Goal: Communication & Community: Answer question/provide support

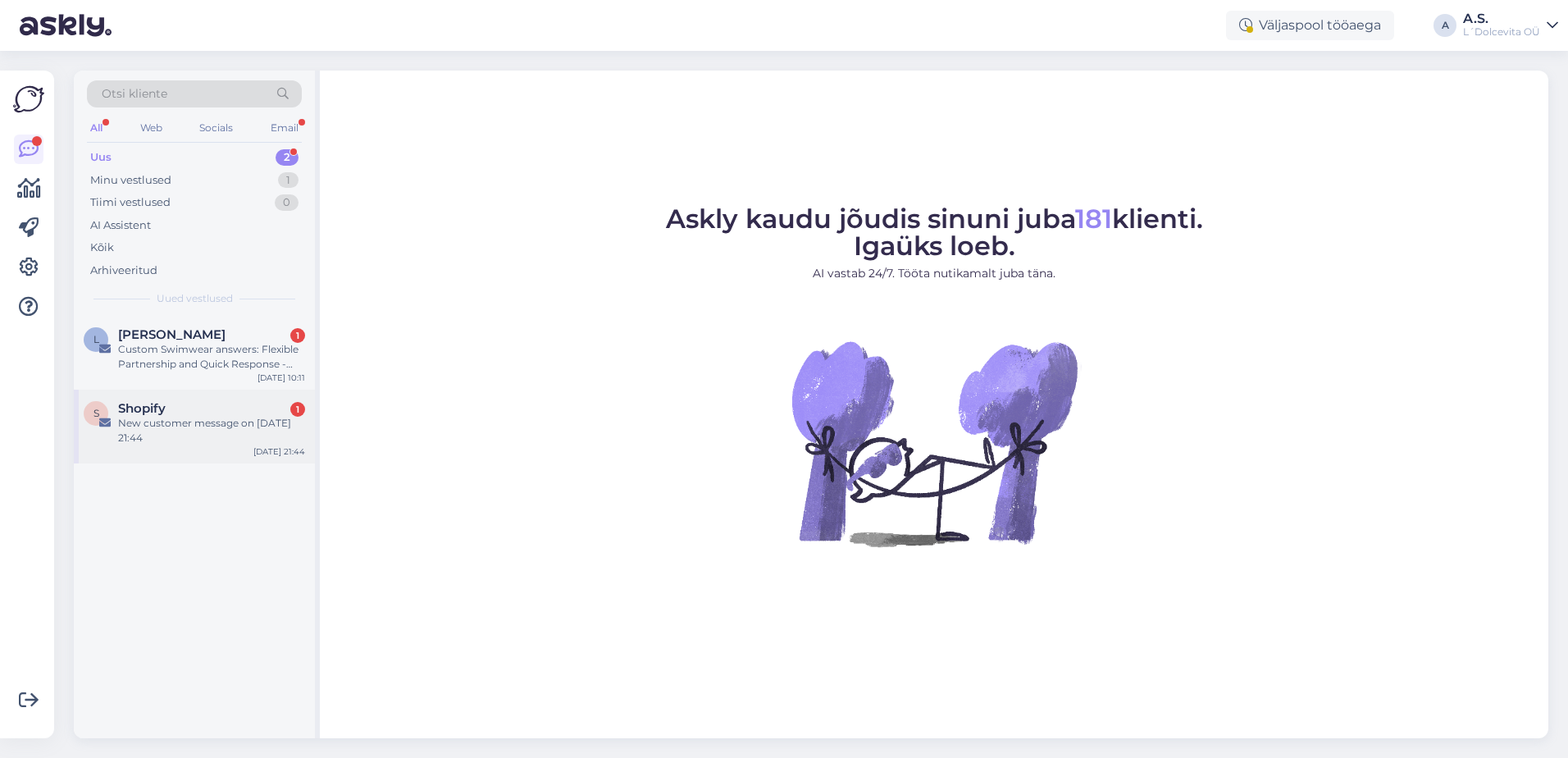
click at [212, 442] on div "New customer message on [DATE] 21:44" at bounding box center [212, 431] width 187 height 30
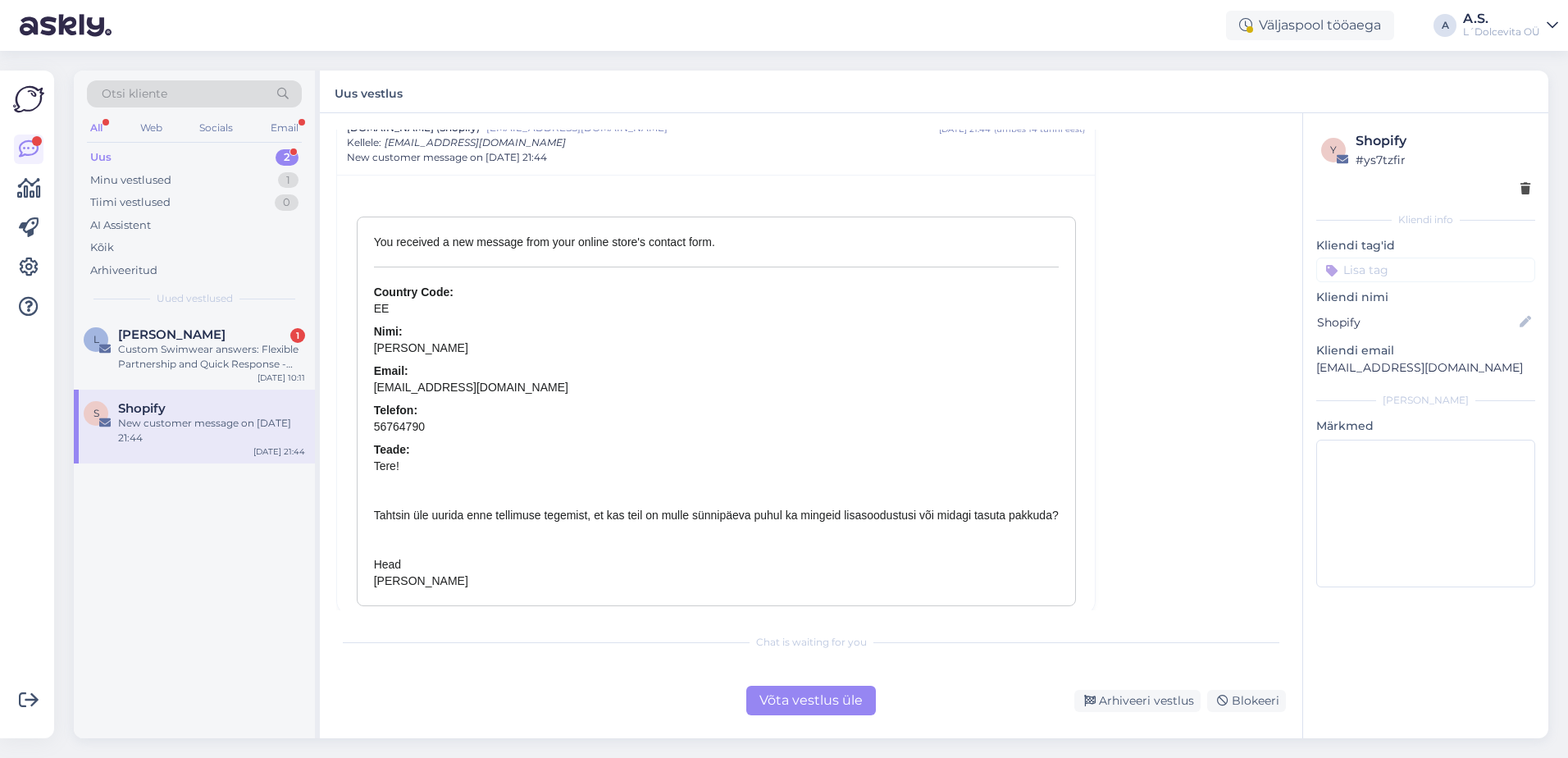
scroll to position [1139, 0]
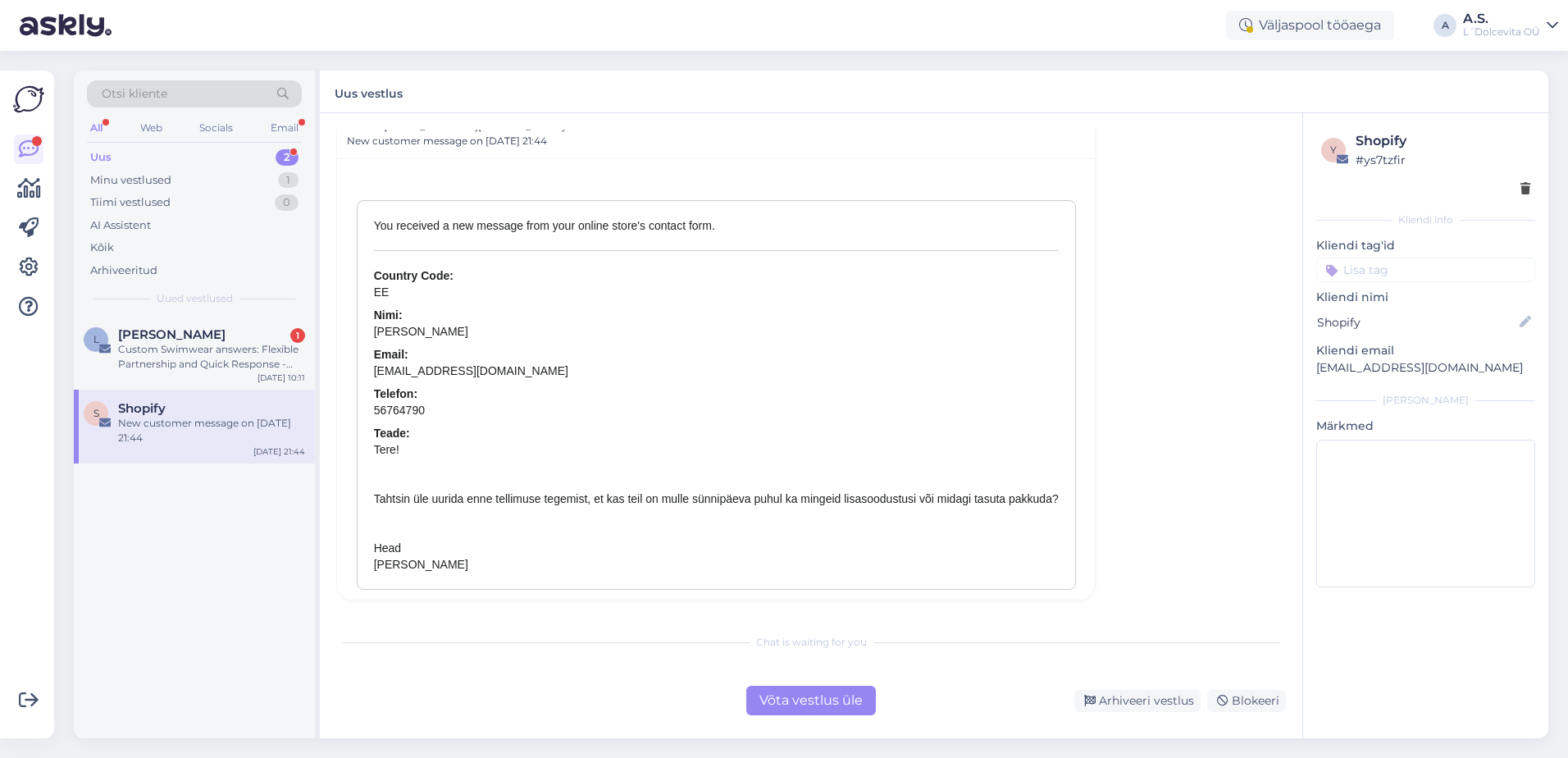
click at [794, 704] on div "Võta vestlus üle" at bounding box center [811, 701] width 129 height 30
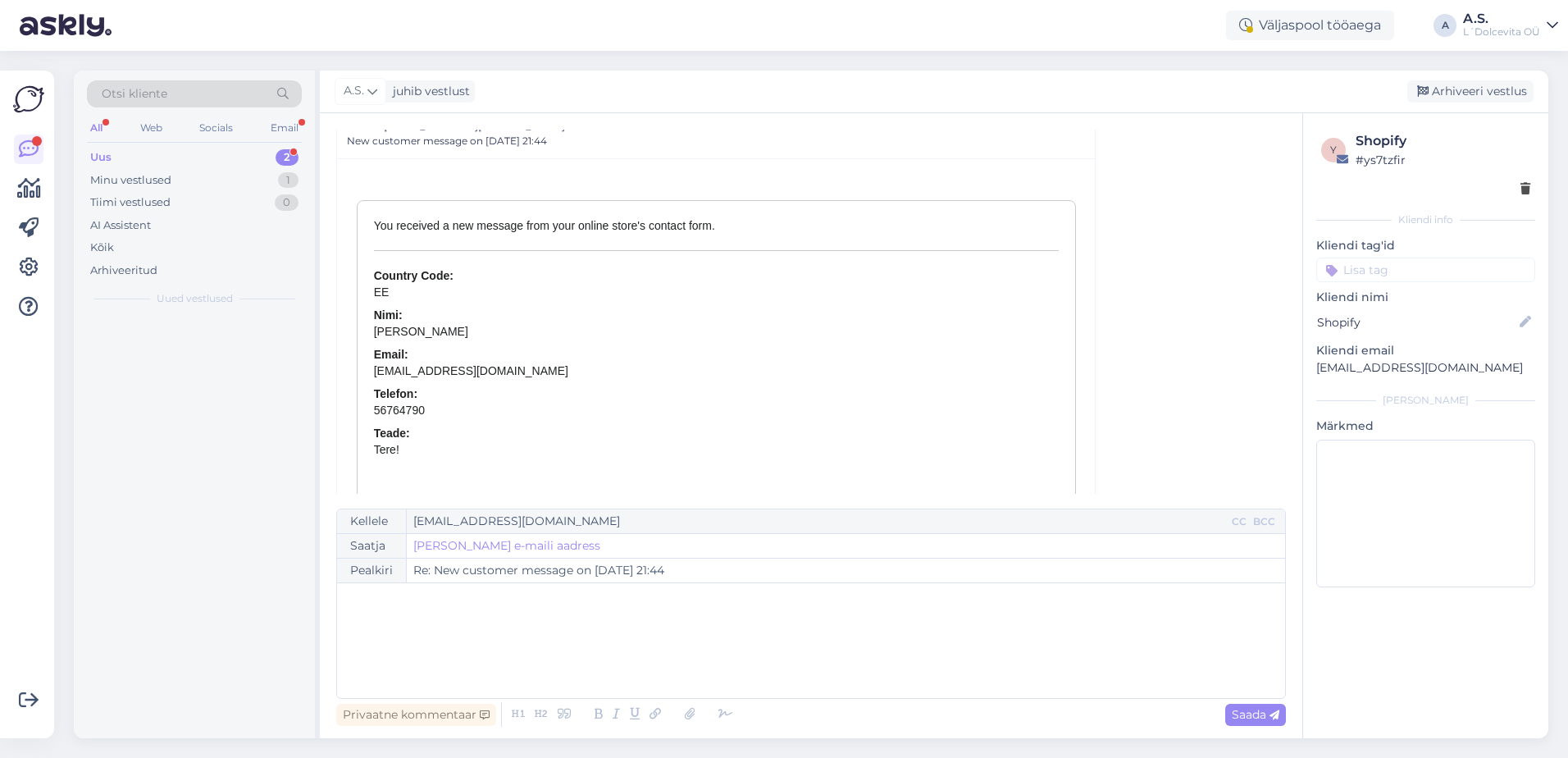
scroll to position [1103, 0]
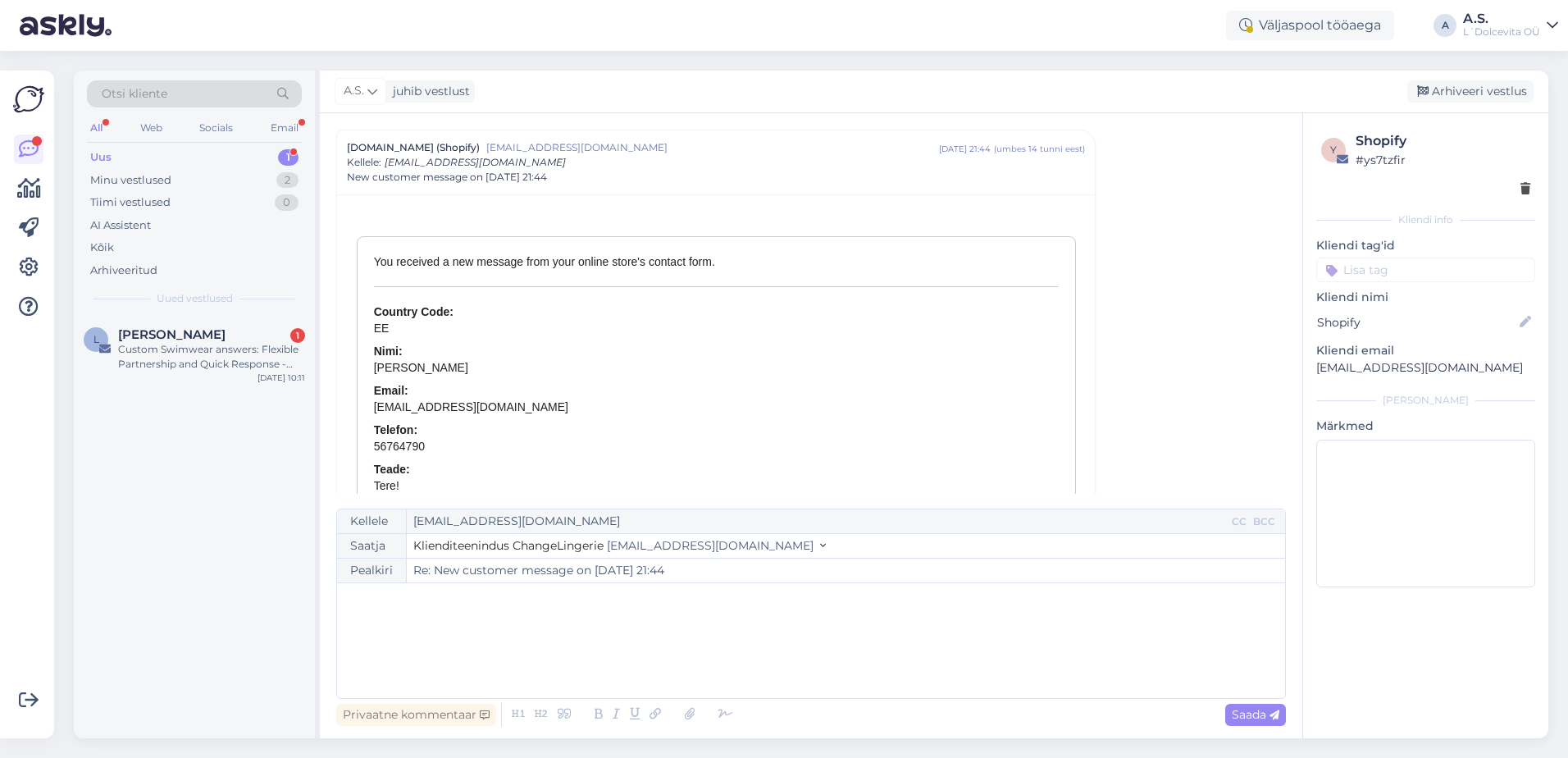
click at [719, 625] on div "﻿" at bounding box center [811, 640] width 932 height 99
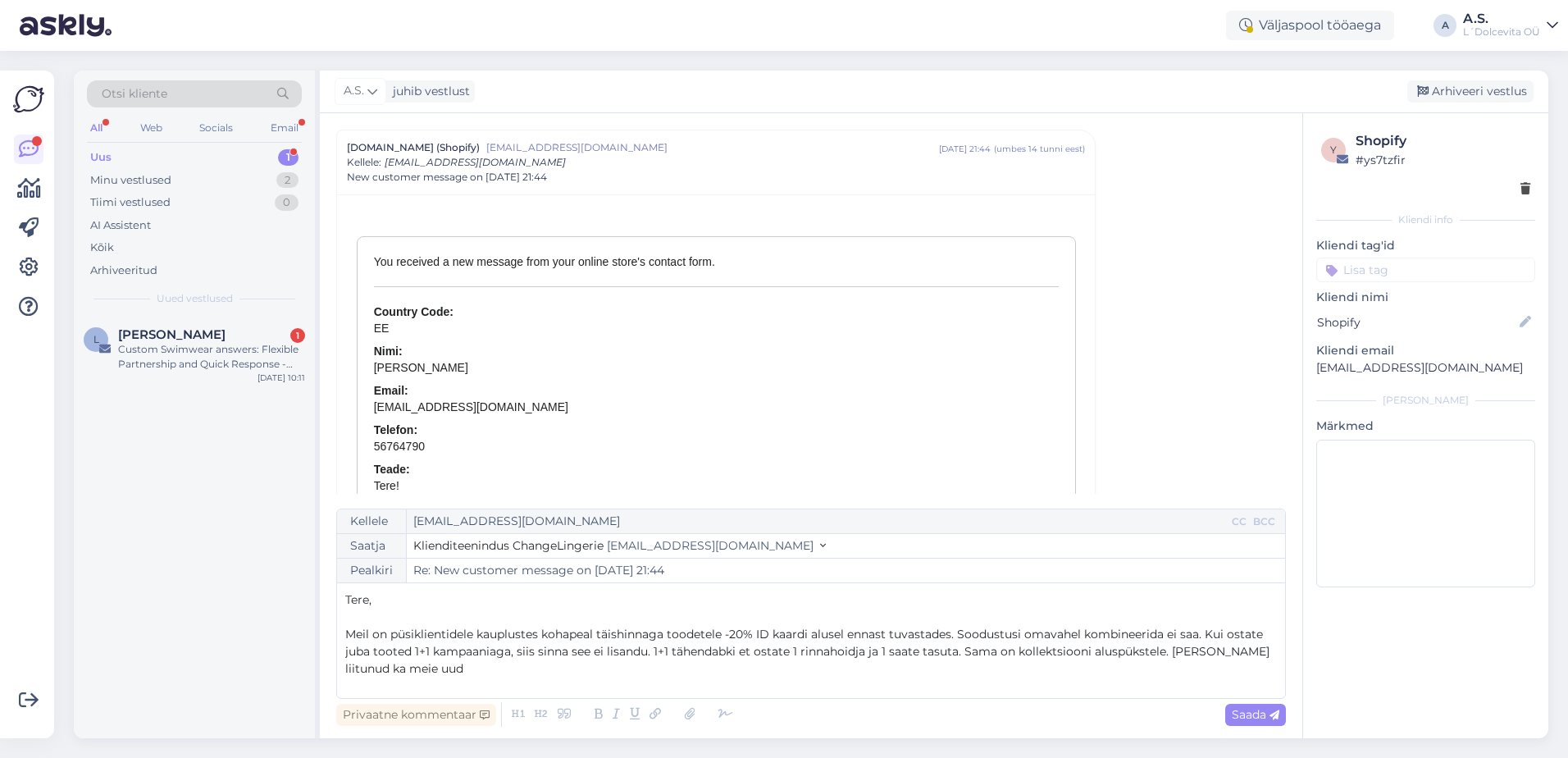
scroll to position [1256, 0]
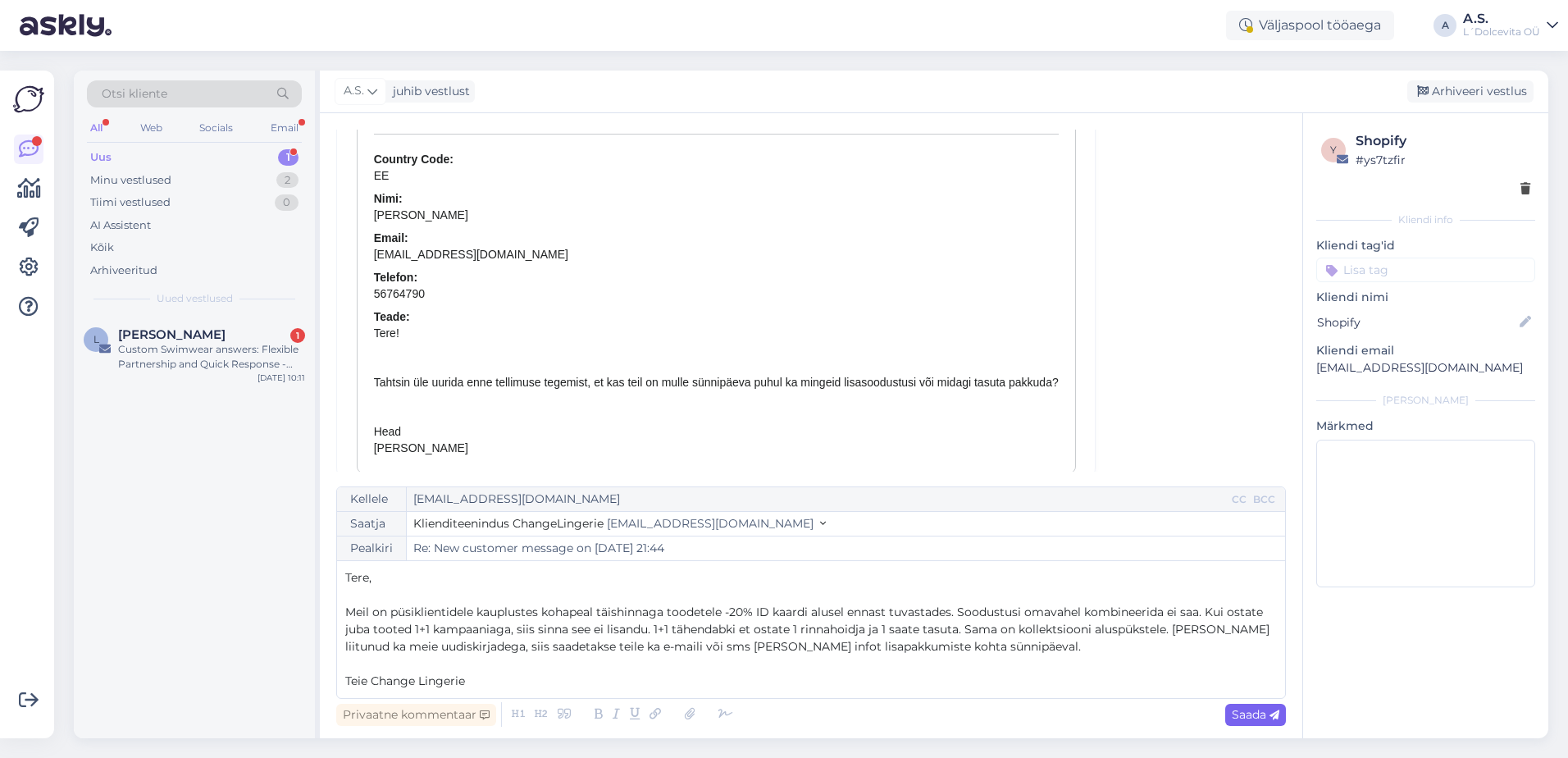
click at [1235, 716] on span "Saada" at bounding box center [1256, 714] width 48 height 15
type input "Re: Re: New customer message on [DATE] 21:44"
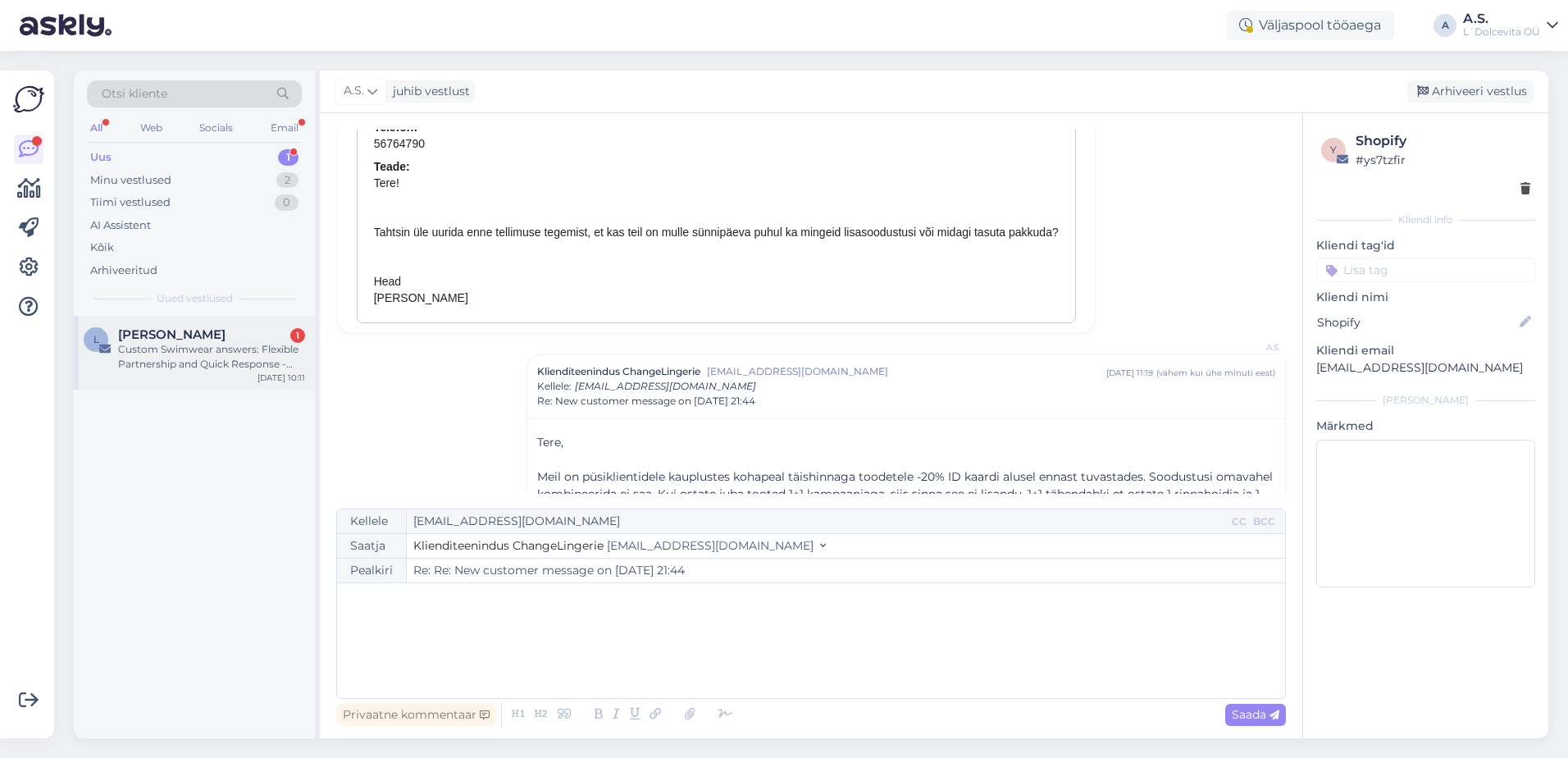
click at [215, 326] on div "L [PERSON_NAME] 1 Custom Swimwear answers: Flexible Partnership and Quick Respo…" at bounding box center [194, 353] width 241 height 74
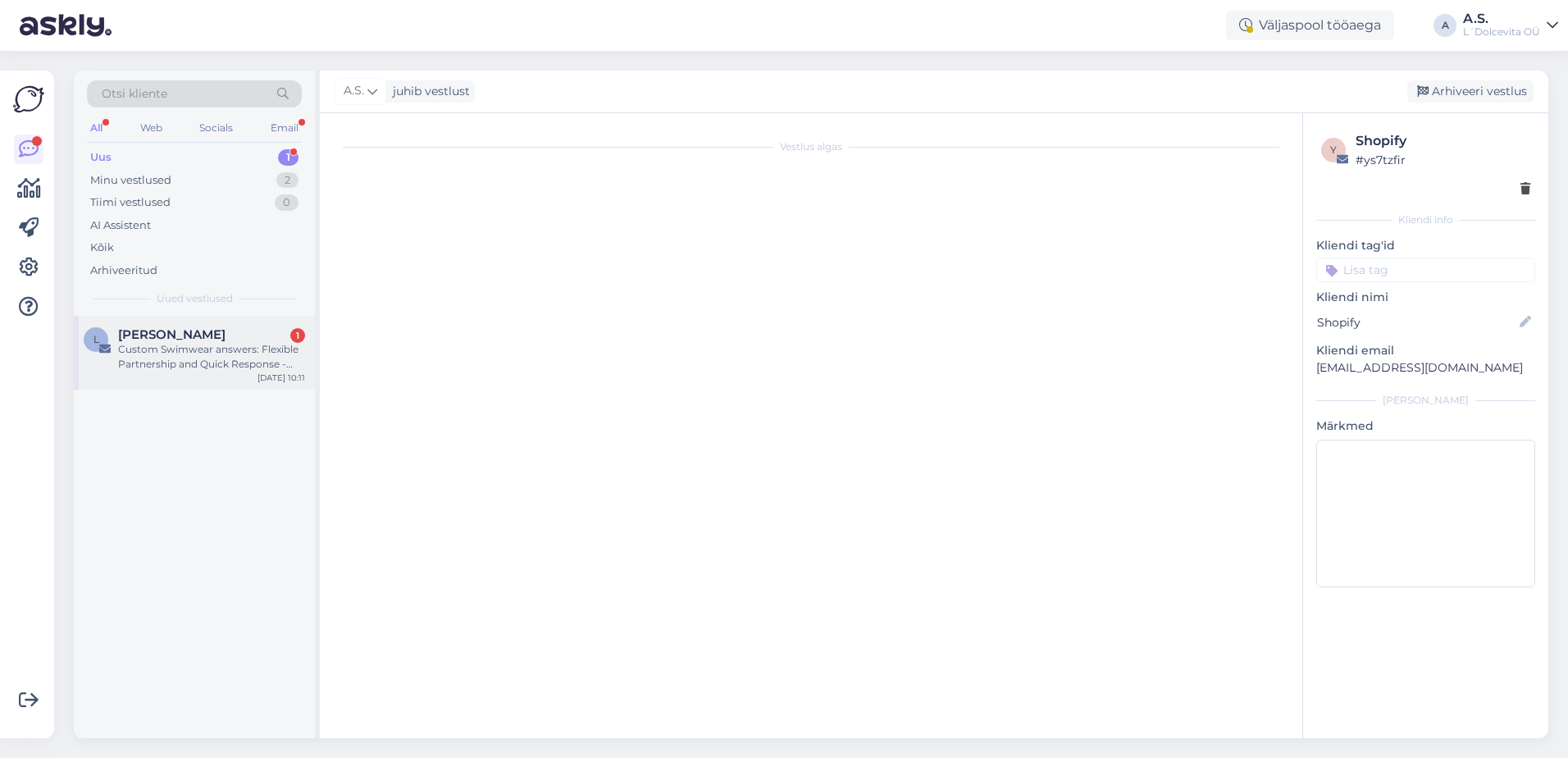
scroll to position [0, 0]
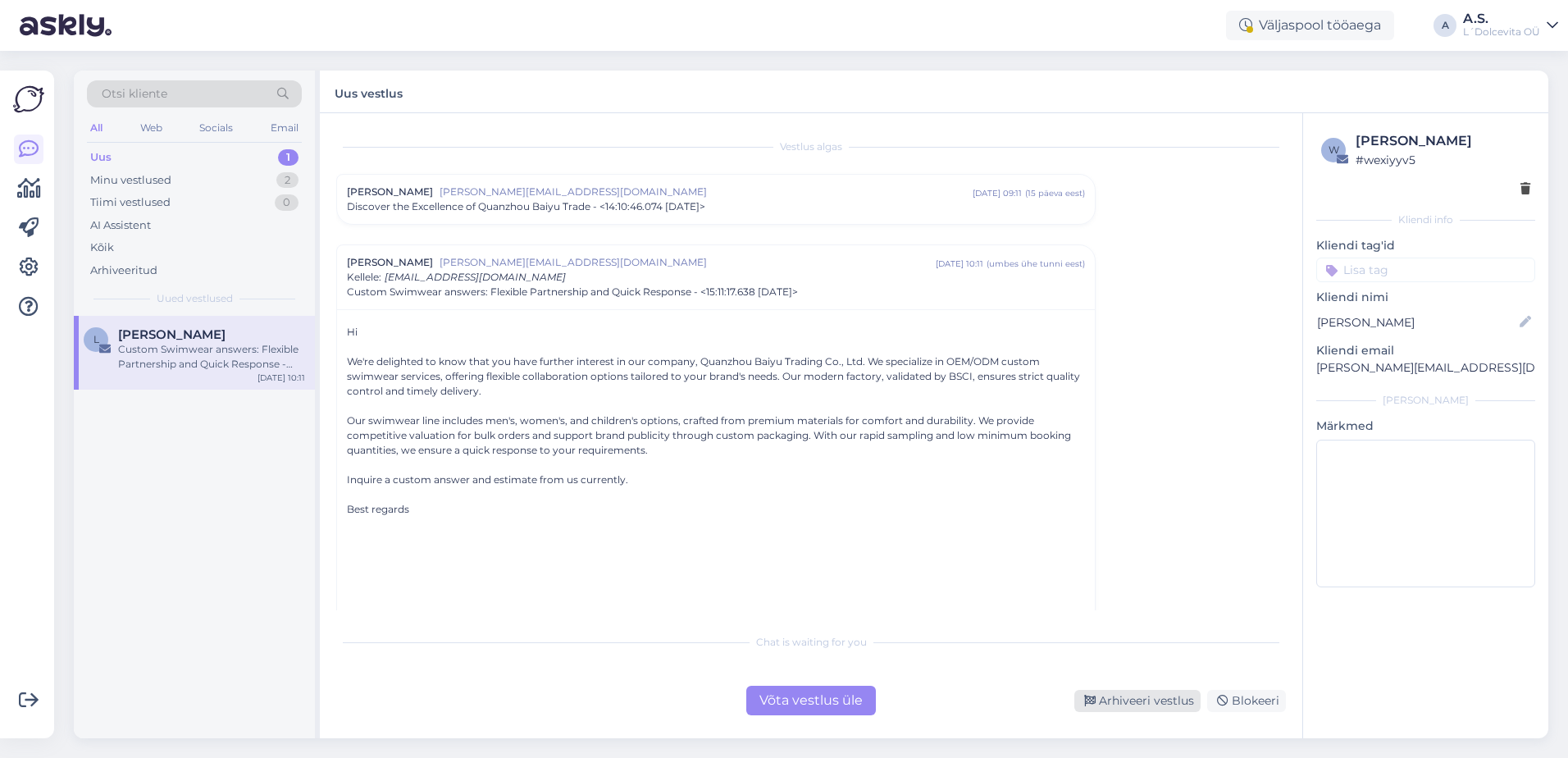
click at [1121, 701] on div "Arhiveeri vestlus" at bounding box center [1137, 701] width 126 height 22
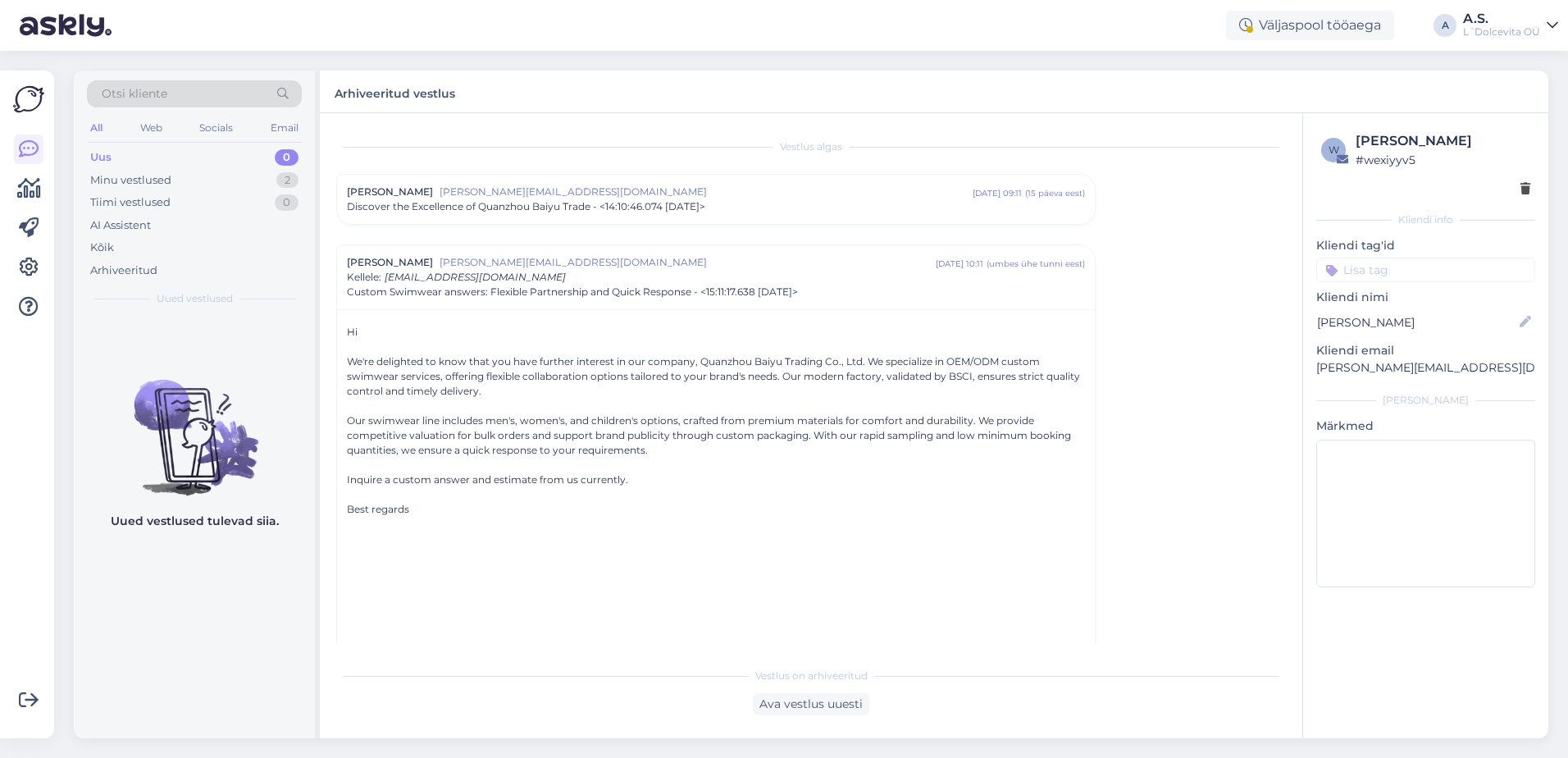
scroll to position [115, 0]
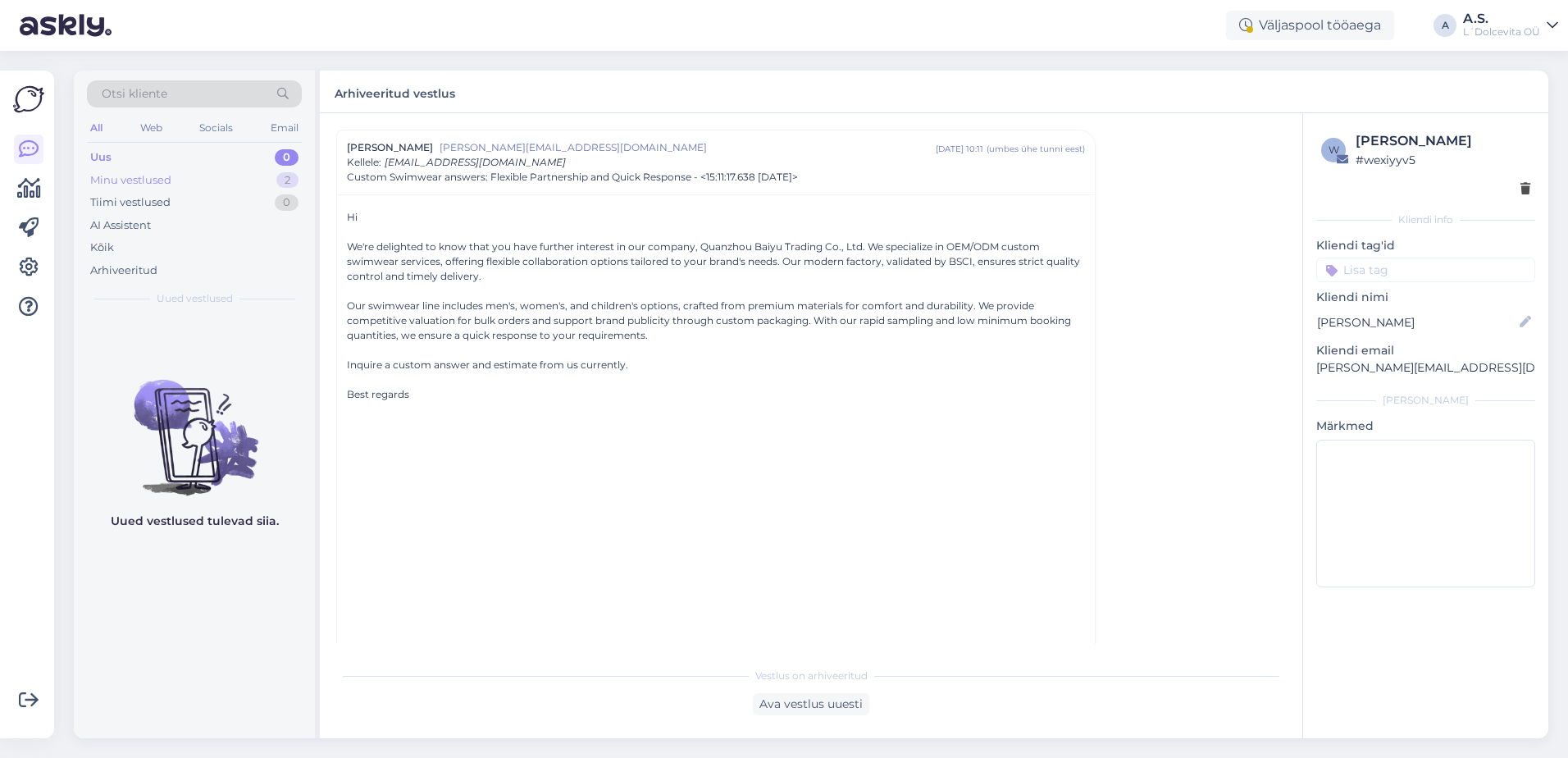
click at [165, 184] on div "Minu vestlused" at bounding box center [131, 180] width 82 height 16
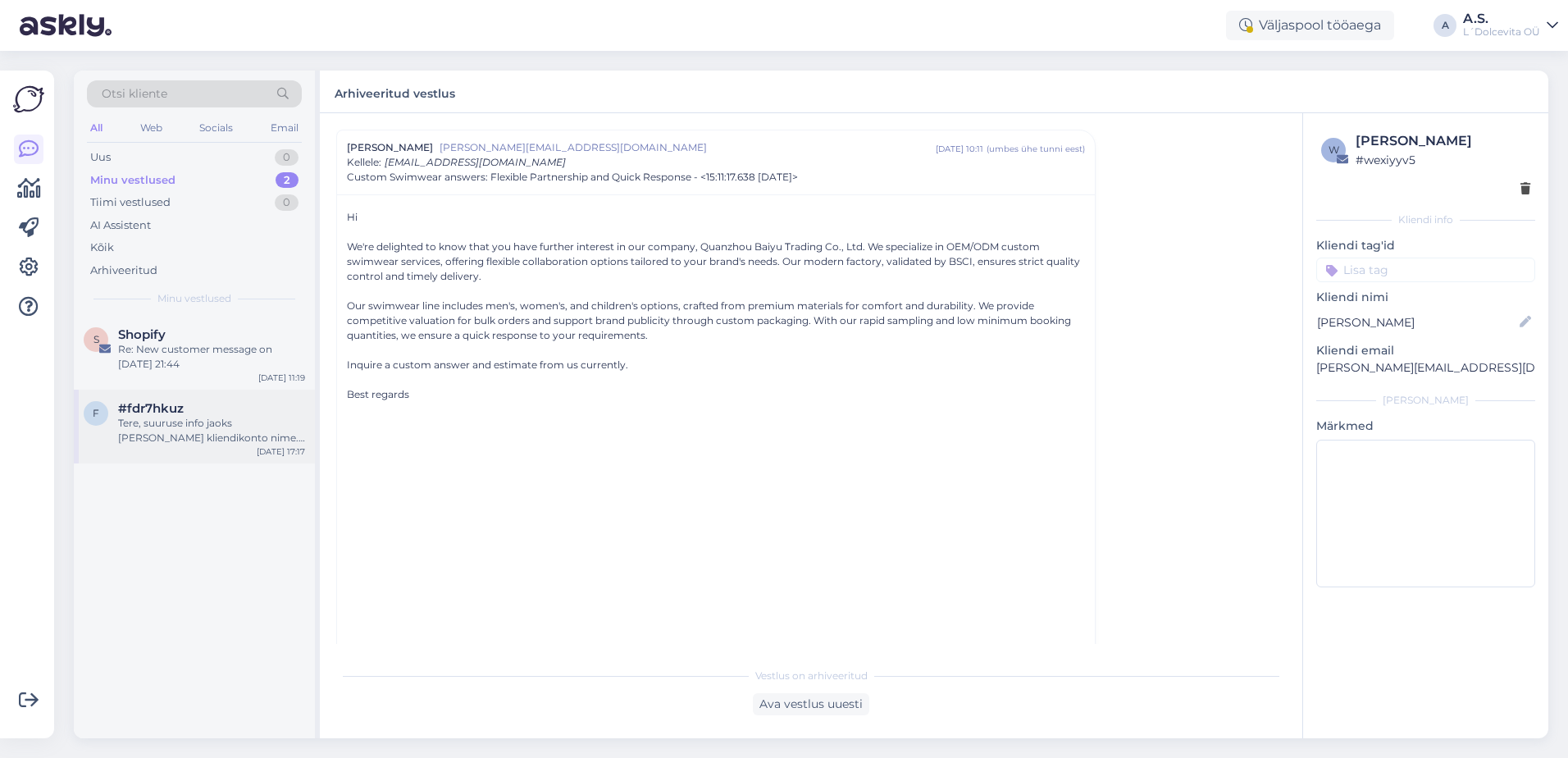
click at [153, 444] on div "Tere, suuruse info jaoks [PERSON_NAME] kliendikonto nime. e-maili ja tel nr, si…" at bounding box center [212, 431] width 187 height 30
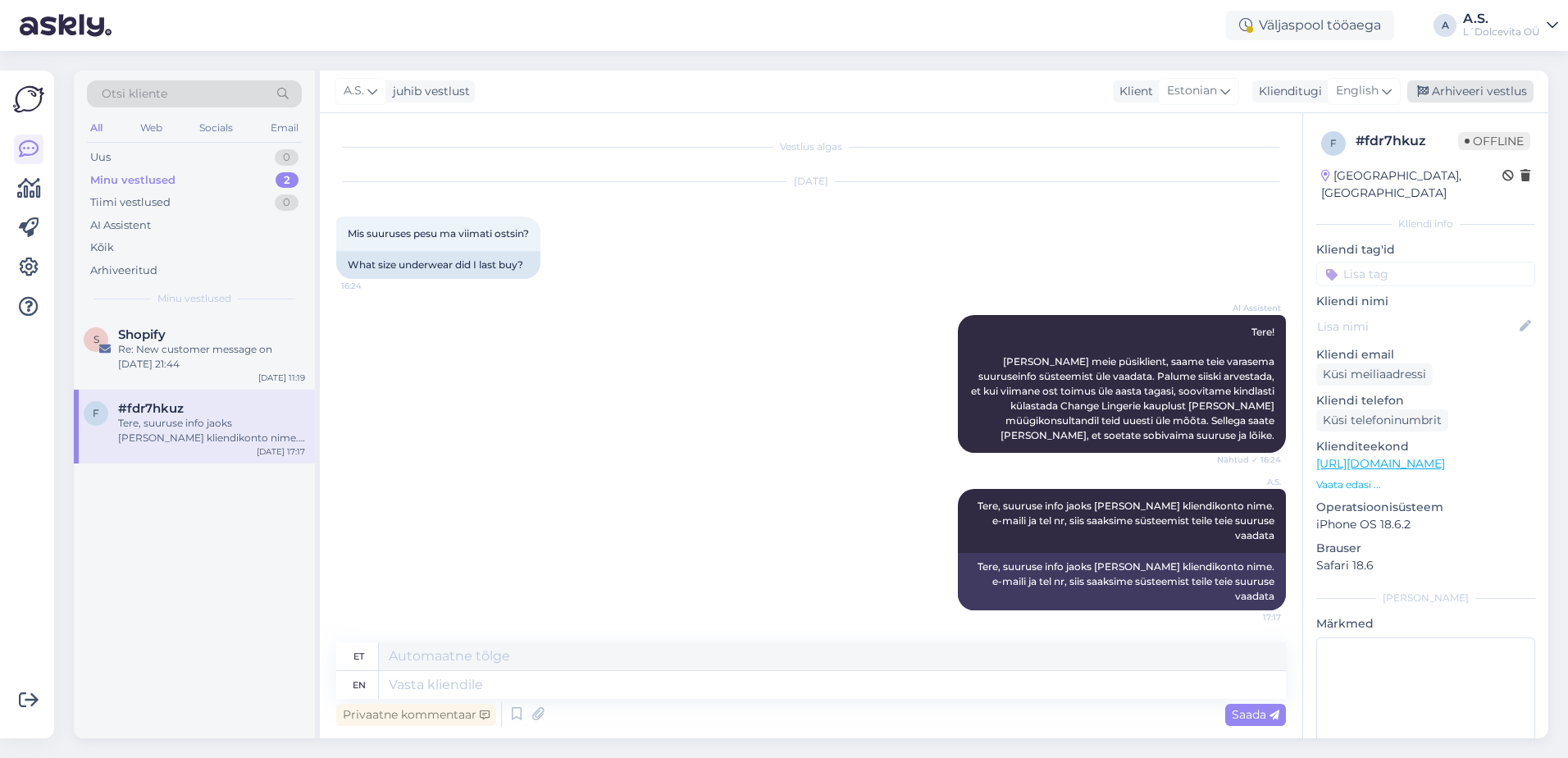
click at [1467, 89] on div "Arhiveeri vestlus" at bounding box center [1470, 92] width 126 height 22
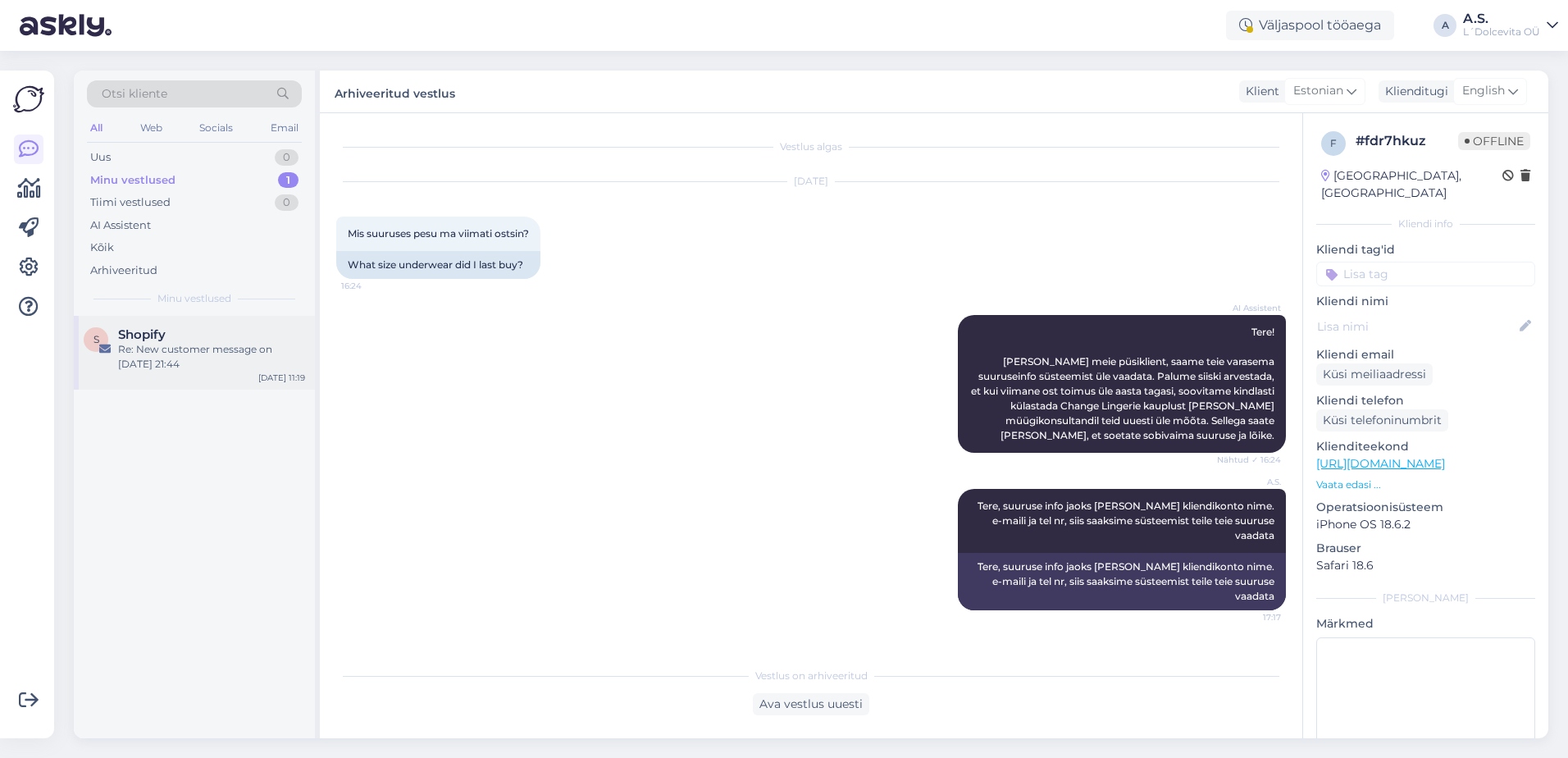
click at [213, 359] on div "Re: New customer message on [DATE] 21:44" at bounding box center [212, 358] width 187 height 30
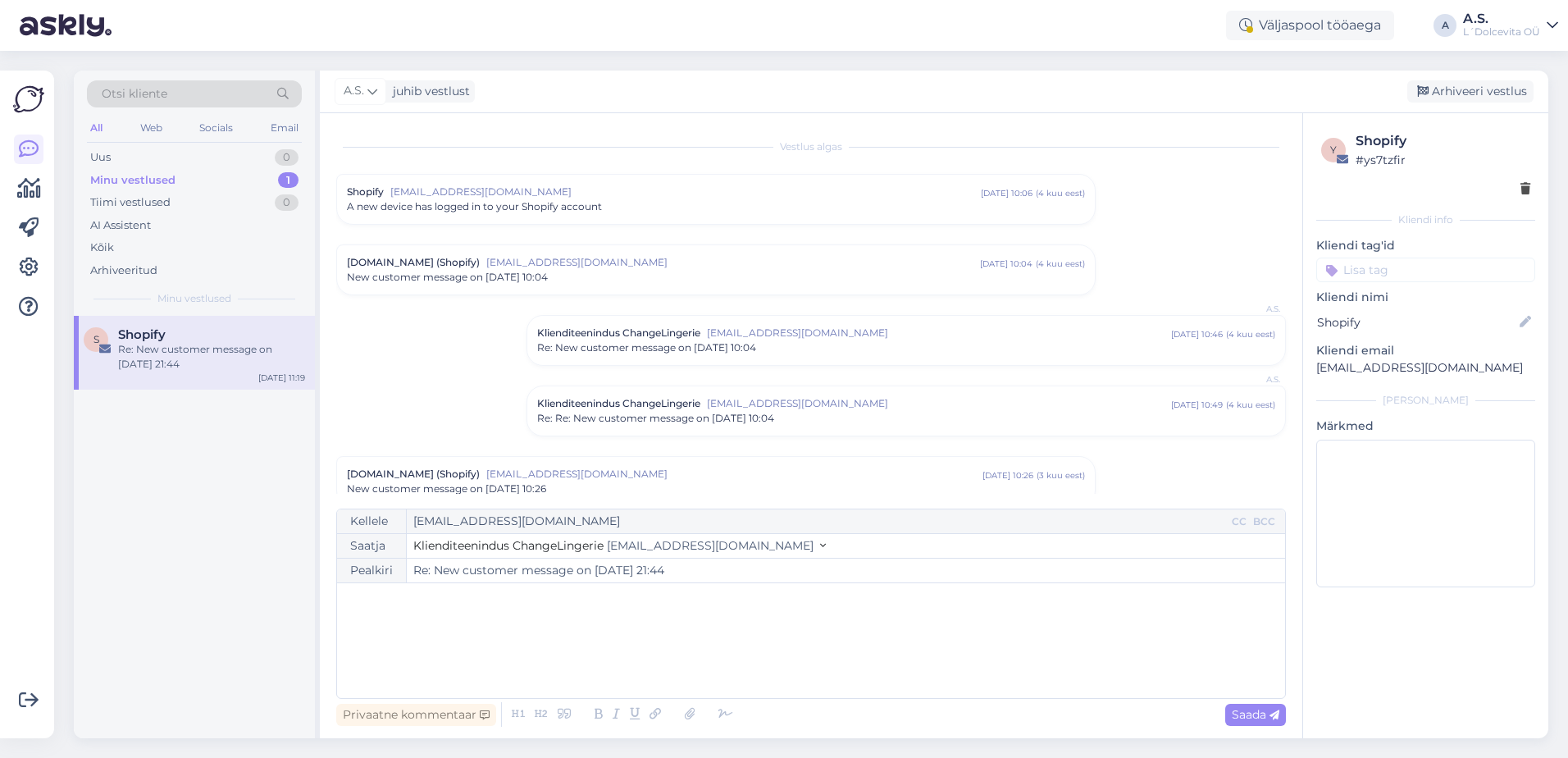
scroll to position [1048, 0]
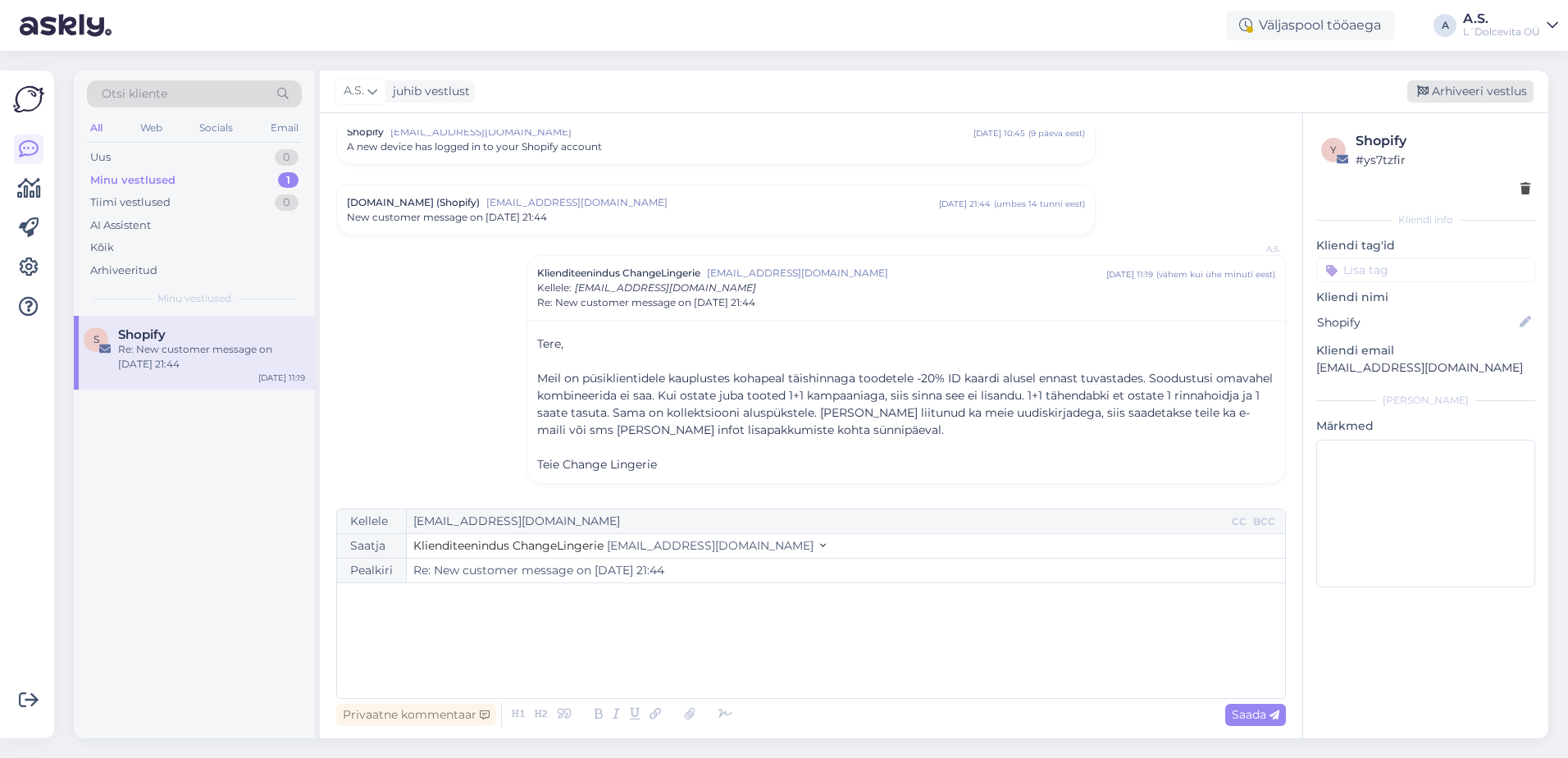
click at [1486, 91] on div "Arhiveeri vestlus" at bounding box center [1470, 92] width 126 height 22
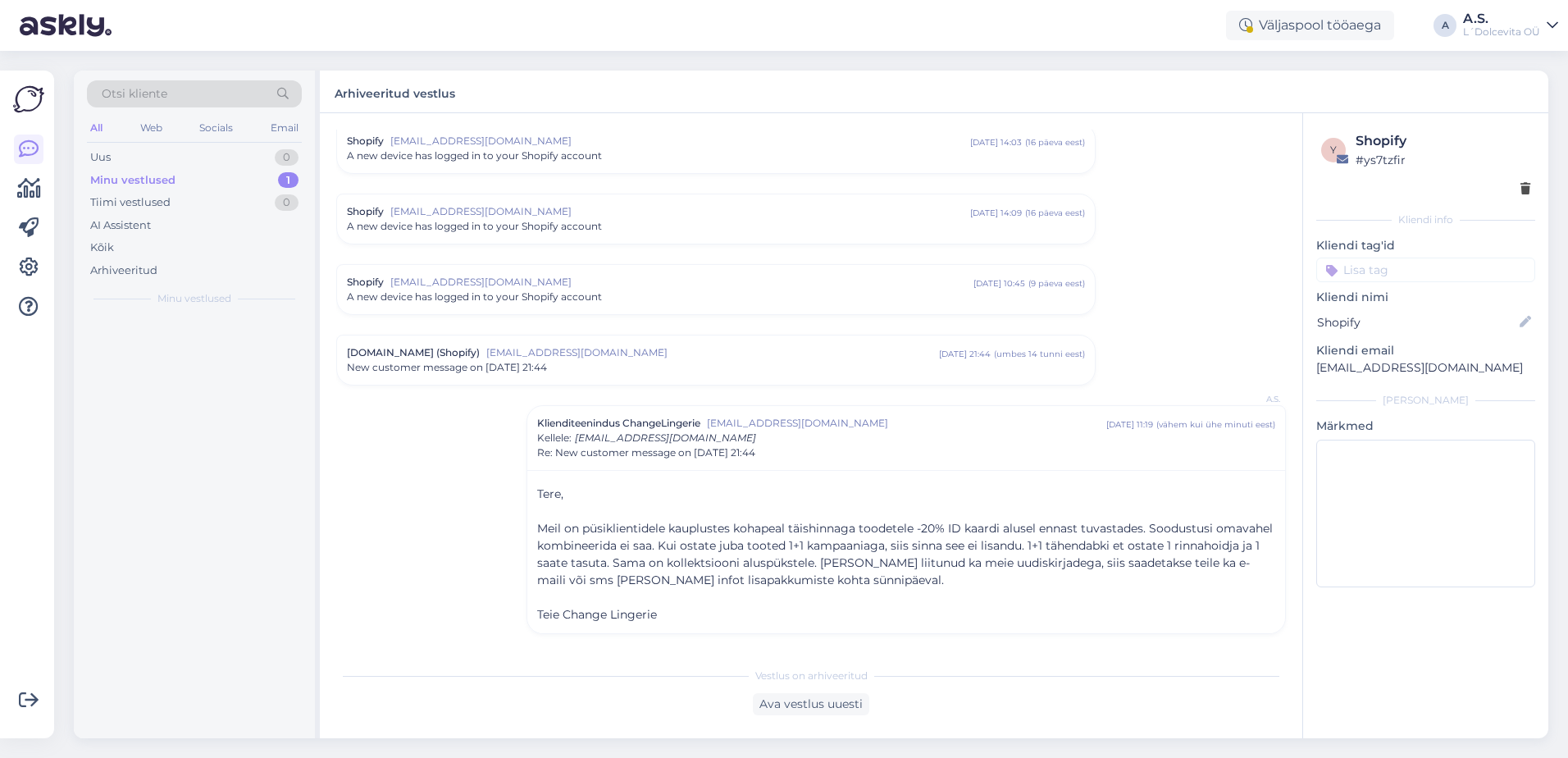
scroll to position [897, 0]
